Goal: Task Accomplishment & Management: Complete application form

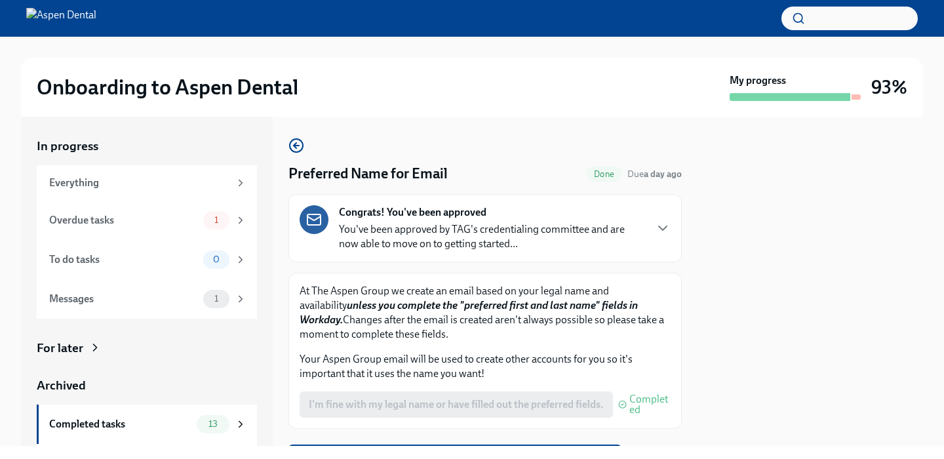
scroll to position [67, 0]
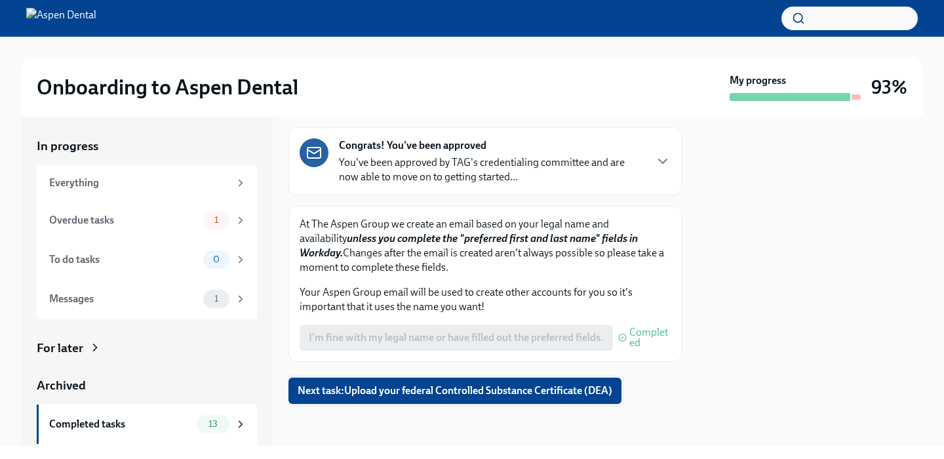
click at [457, 400] on button "Next task : Upload your federal Controlled Substance Certificate (DEA)" at bounding box center [454, 390] width 333 height 26
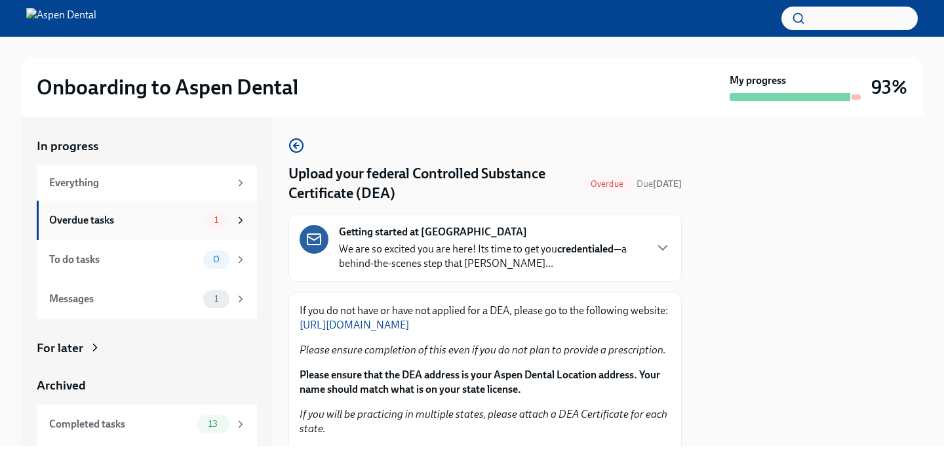
click at [180, 224] on div "Overdue tasks" at bounding box center [123, 220] width 149 height 14
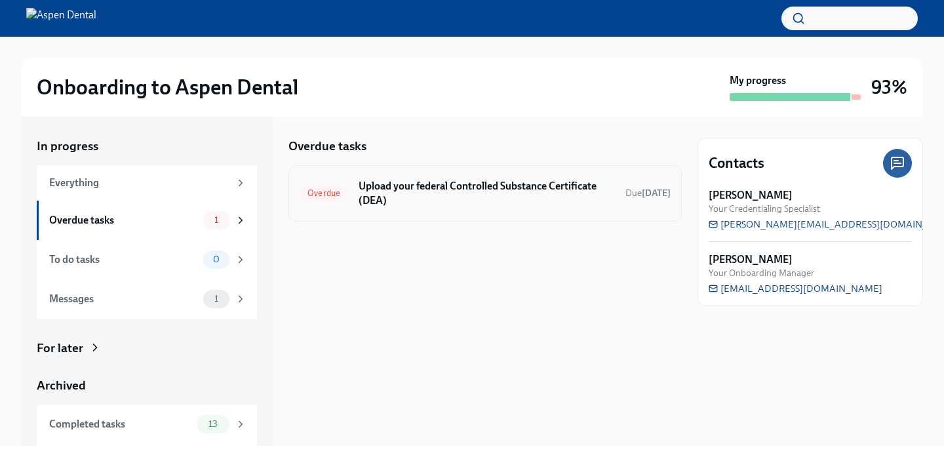
click at [419, 197] on h6 "Upload your federal Controlled Substance Certificate (DEA)" at bounding box center [486, 193] width 256 height 29
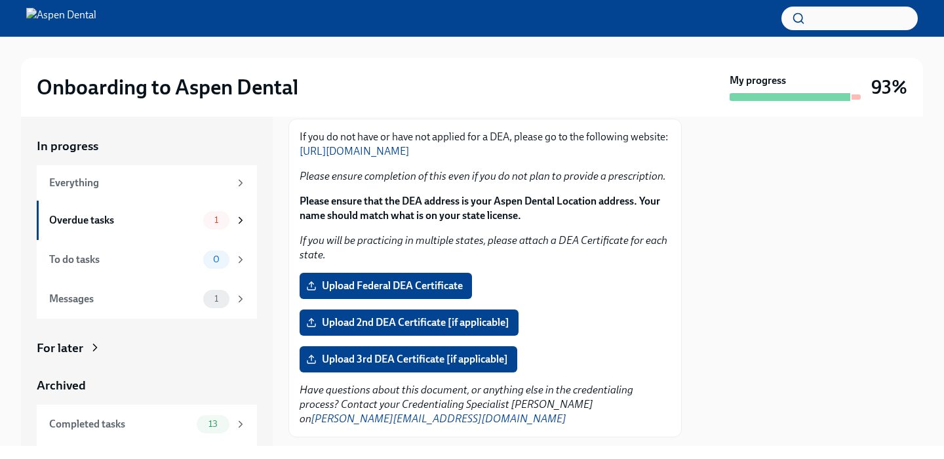
scroll to position [207, 0]
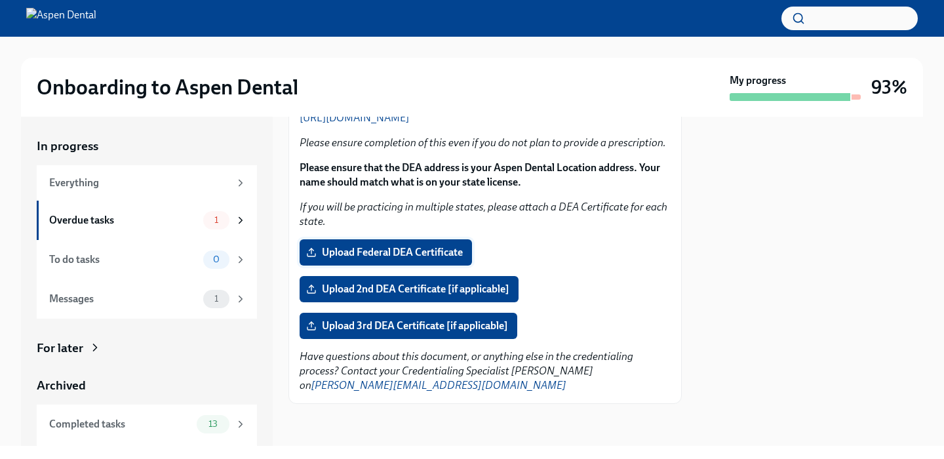
click at [406, 258] on span "Upload Federal DEA Certificate" at bounding box center [386, 252] width 154 height 13
click at [0, 0] on input "Upload Federal DEA Certificate" at bounding box center [0, 0] width 0 height 0
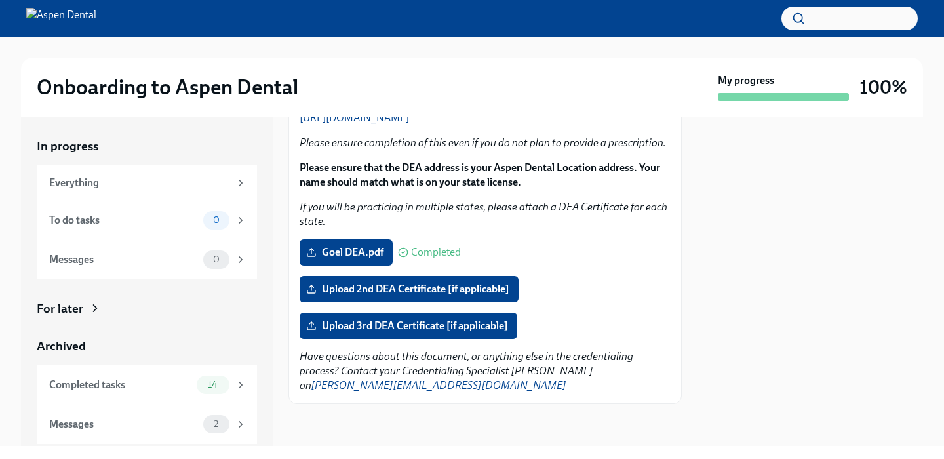
scroll to position [0, 0]
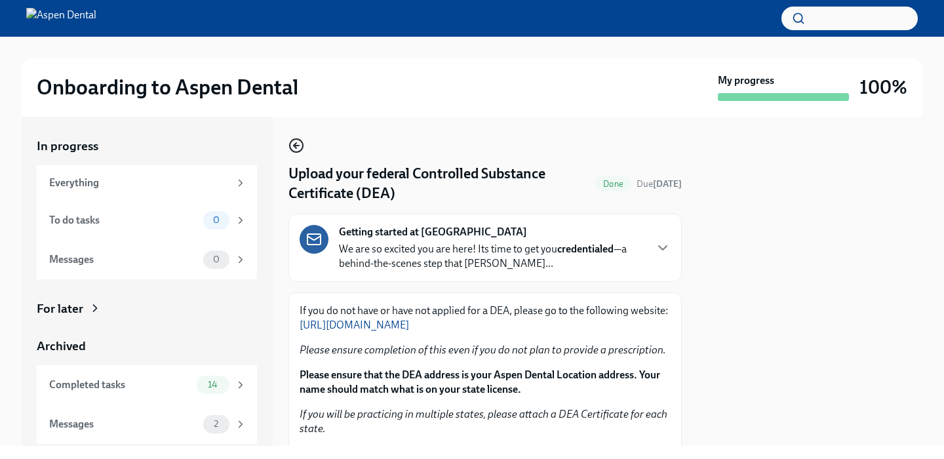
click at [299, 145] on icon "button" at bounding box center [296, 146] width 16 height 16
